Goal: Task Accomplishment & Management: Manage account settings

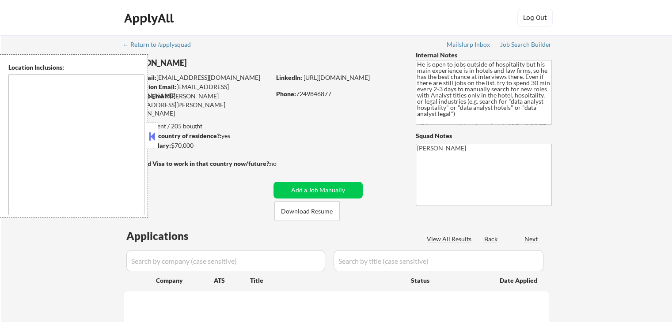
select select ""pending""
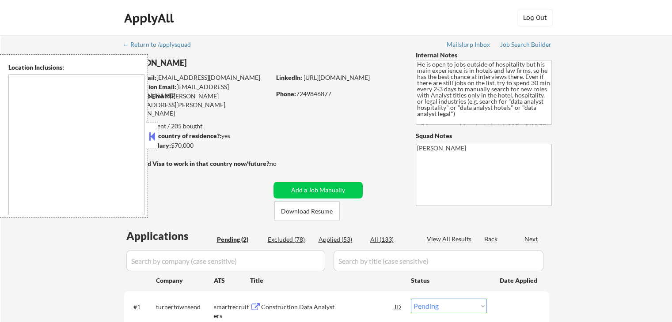
type textarea "[GEOGRAPHIC_DATA], [GEOGRAPHIC_DATA] [GEOGRAPHIC_DATA], [GEOGRAPHIC_DATA] [GEOG…"
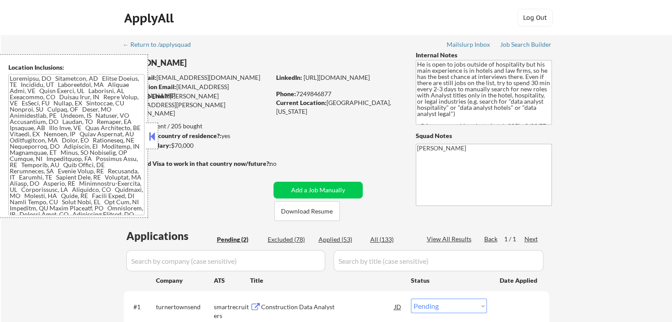
click at [150, 134] on button at bounding box center [152, 136] width 10 height 13
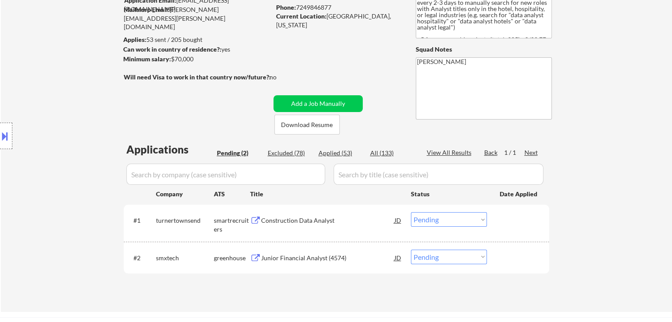
scroll to position [88, 0]
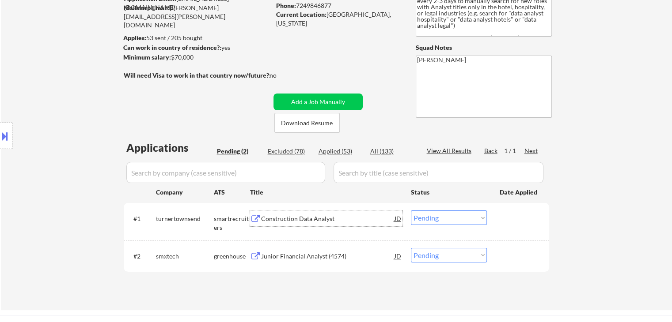
click at [300, 218] on div "Construction Data Analyst" at bounding box center [327, 219] width 133 height 9
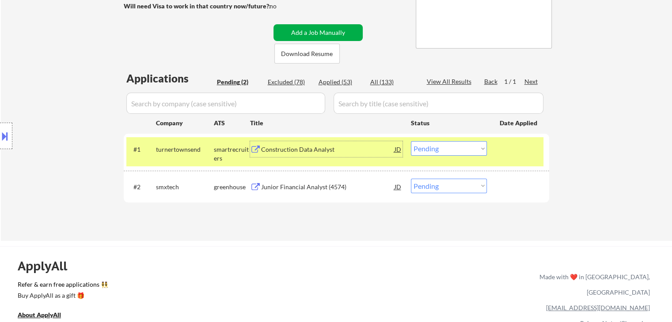
scroll to position [177, 0]
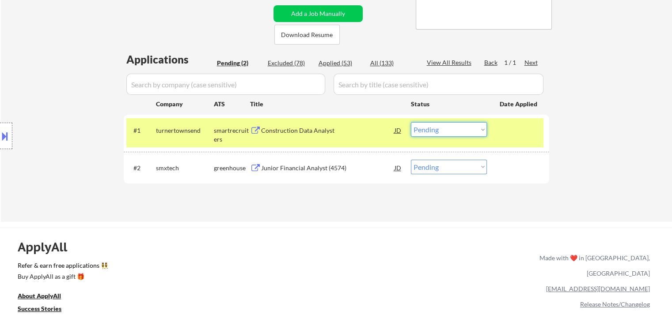
click at [441, 132] on select "Choose an option... Pending Applied Excluded (Questions) Excluded (Expired) Exc…" at bounding box center [449, 129] width 76 height 15
click at [411, 122] on select "Choose an option... Pending Applied Excluded (Questions) Excluded (Expired) Exc…" at bounding box center [449, 129] width 76 height 15
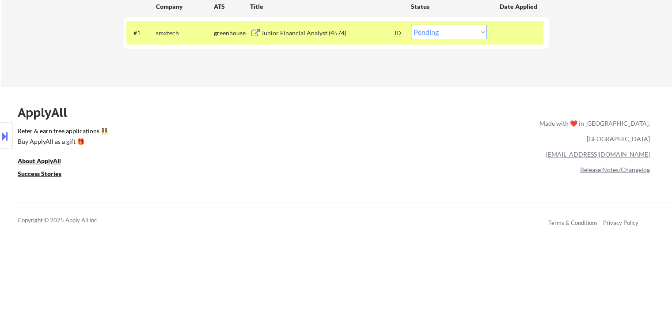
scroll to position [265, 0]
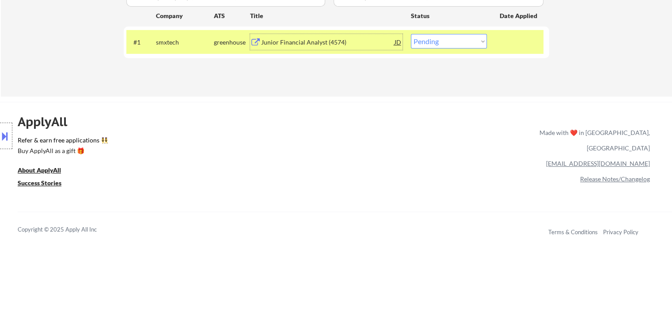
click at [324, 41] on div "Junior Financial Analyst (4574)" at bounding box center [327, 42] width 133 height 9
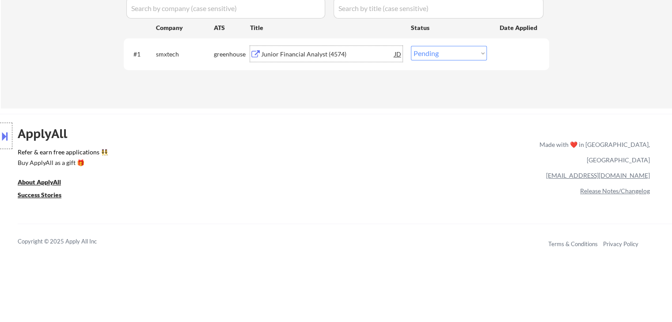
scroll to position [221, 0]
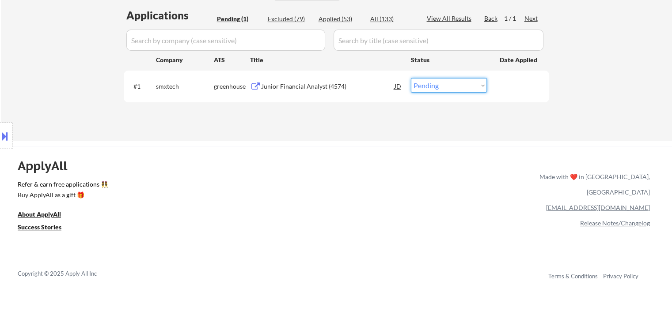
click at [428, 88] on select "Choose an option... Pending Applied Excluded (Questions) Excluded (Expired) Exc…" at bounding box center [449, 85] width 76 height 15
click at [411, 78] on select "Choose an option... Pending Applied Excluded (Questions) Excluded (Expired) Exc…" at bounding box center [449, 85] width 76 height 15
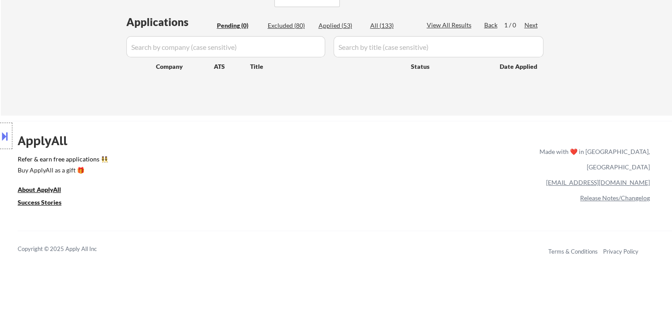
scroll to position [177, 0]
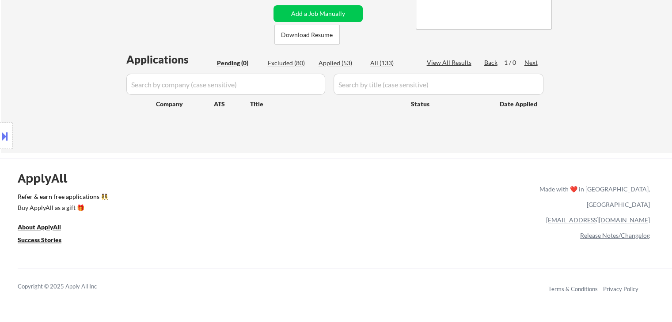
click at [336, 64] on div "Applied (53)" at bounding box center [340, 63] width 44 height 9
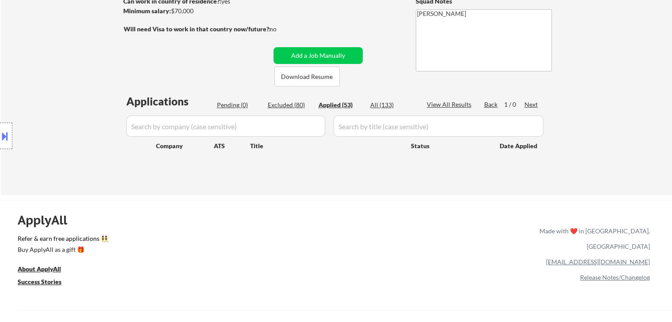
scroll to position [88, 0]
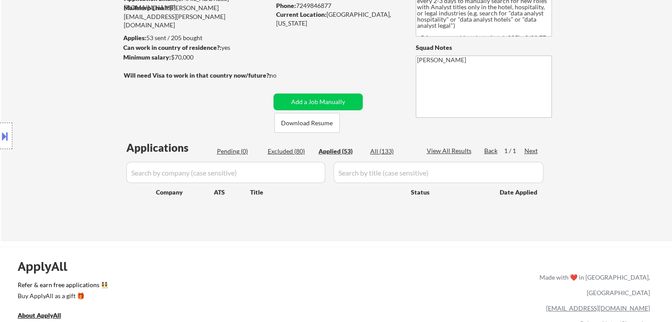
select select ""applied""
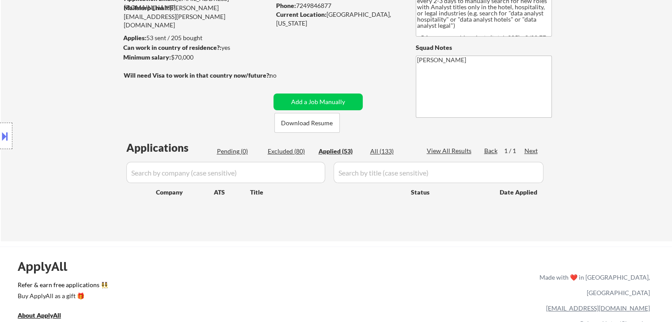
select select ""applied""
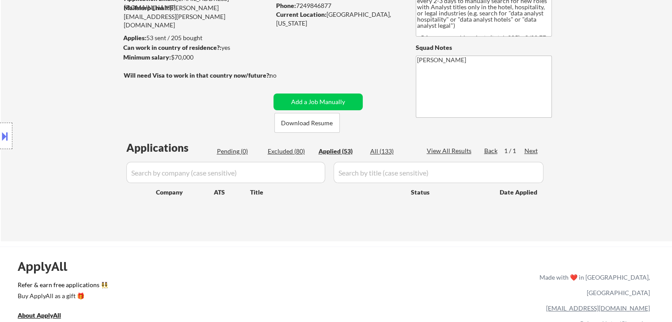
select select ""applied""
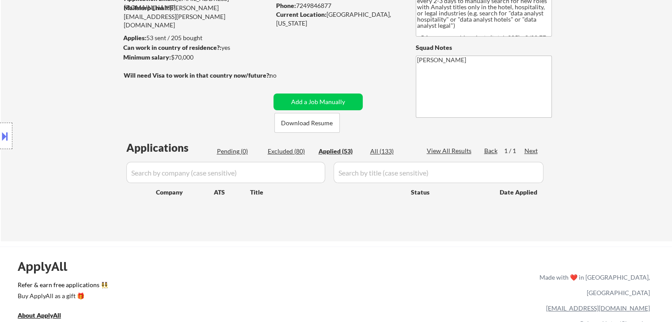
select select ""applied""
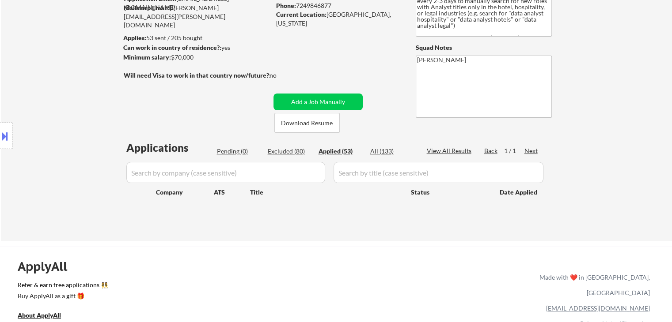
select select ""applied""
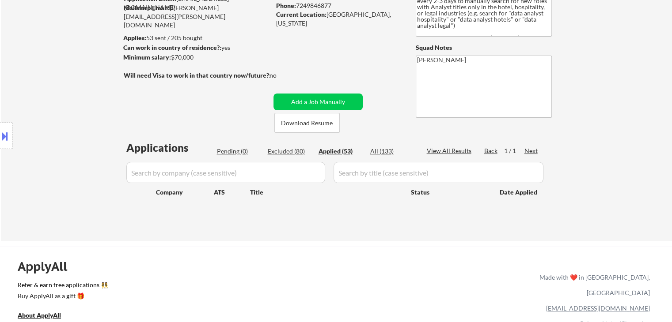
select select ""applied""
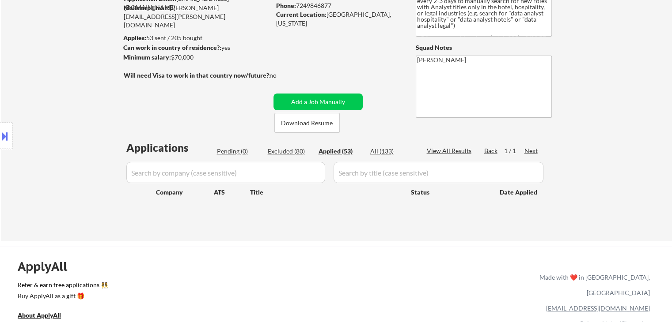
select select ""applied""
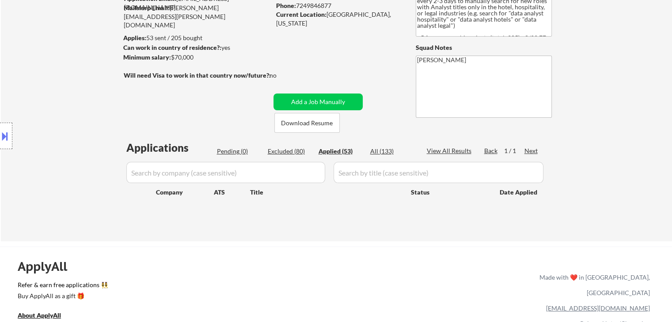
select select ""applied""
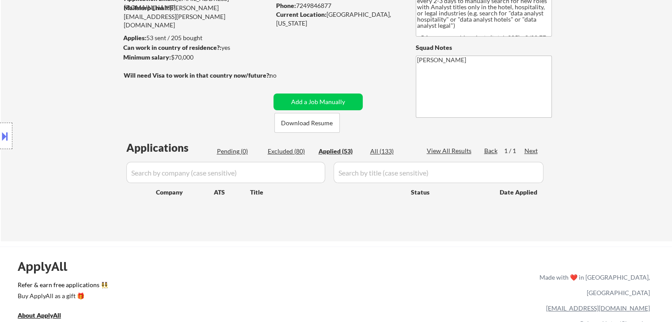
select select ""applied""
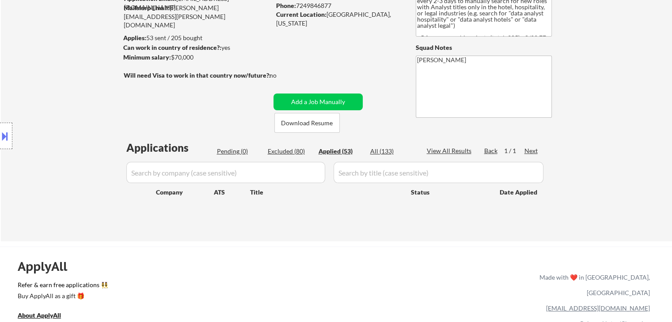
select select ""applied""
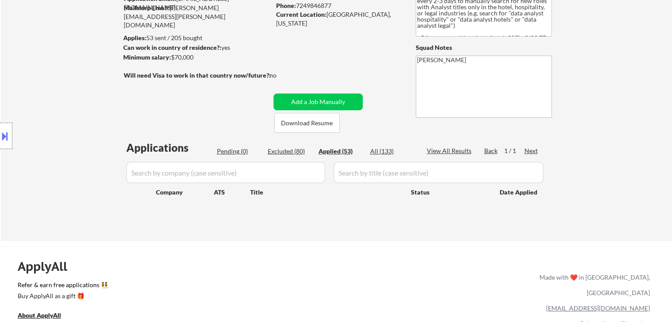
select select ""applied""
